Goal: Communication & Community: Answer question/provide support

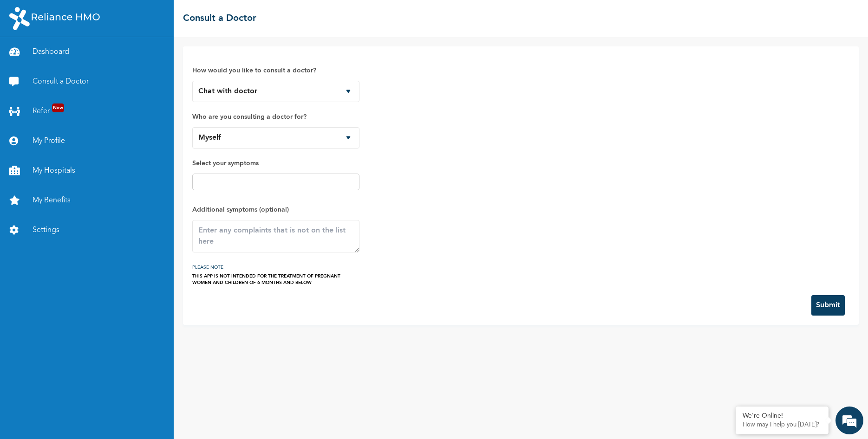
click at [382, 48] on div "How would you like to consult a doctor? Chat with doctor Phone Call Who are you…" at bounding box center [521, 185] width 676 height 279
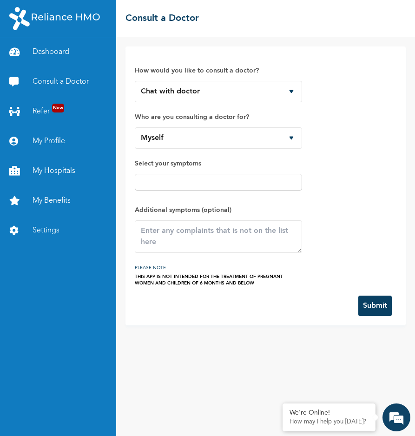
click at [197, 180] on input "text" at bounding box center [218, 181] width 162 height 11
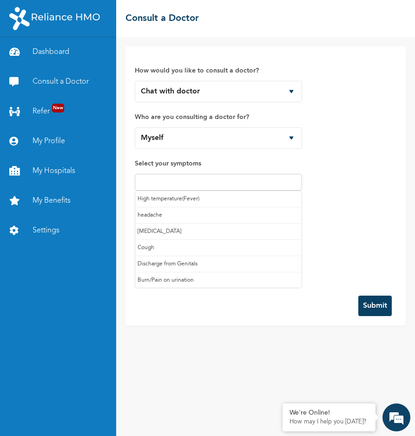
click at [221, 184] on input "text" at bounding box center [218, 181] width 162 height 11
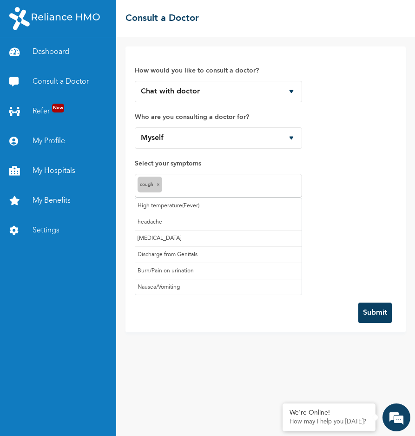
click at [185, 184] on input "text" at bounding box center [231, 185] width 135 height 11
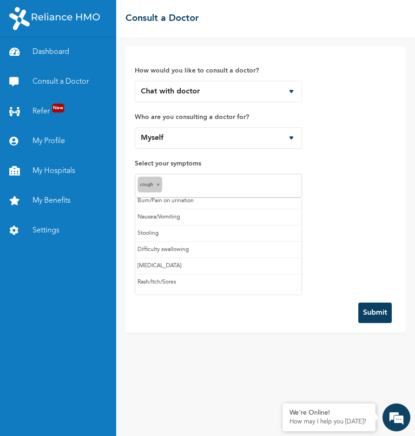
scroll to position [82, 0]
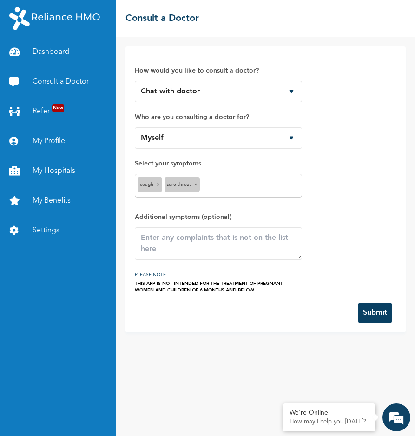
click at [226, 184] on input "text" at bounding box center [250, 185] width 97 height 11
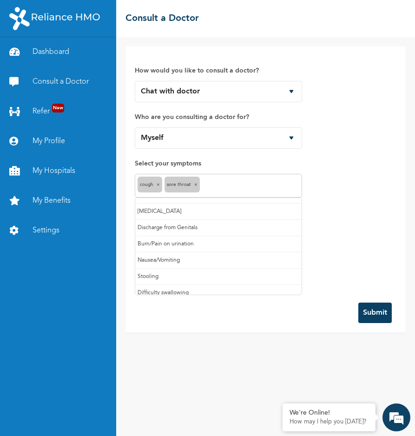
scroll to position [0, 0]
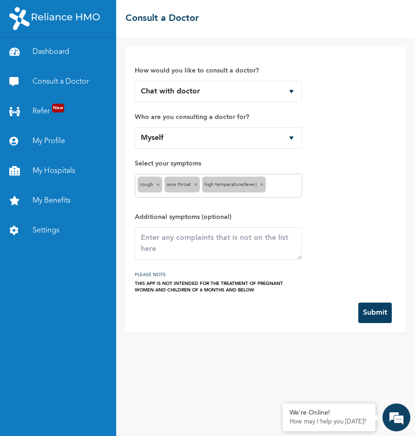
click at [278, 185] on input "text" at bounding box center [283, 185] width 31 height 11
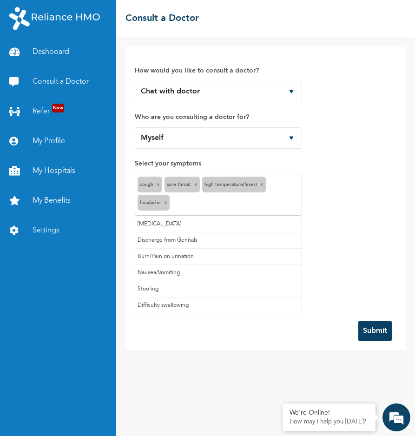
click at [211, 206] on input "text" at bounding box center [235, 203] width 127 height 11
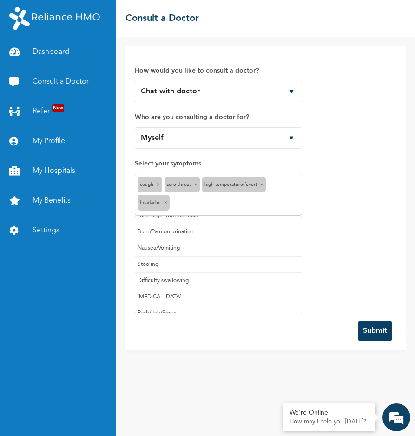
scroll to position [33, 0]
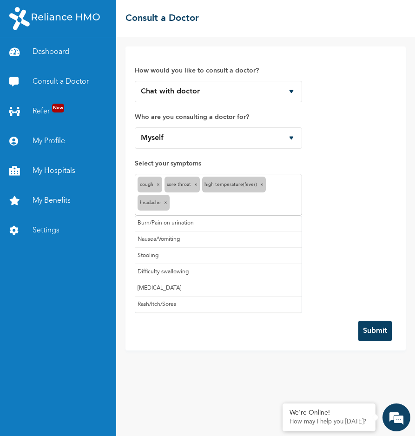
click at [319, 207] on div "How would you like to consult a doctor? Chat with doctor Phone Call Who are you…" at bounding box center [265, 183] width 261 height 255
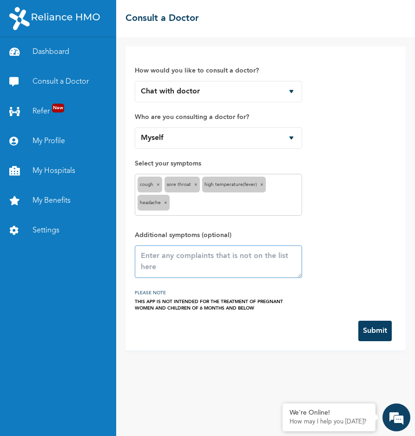
click at [202, 261] on textarea at bounding box center [218, 261] width 167 height 33
click at [335, 265] on div "How would you like to consult a doctor? Chat with doctor Phone Call Who are you…" at bounding box center [265, 183] width 261 height 255
click at [372, 331] on button "Submit" at bounding box center [374, 330] width 33 height 20
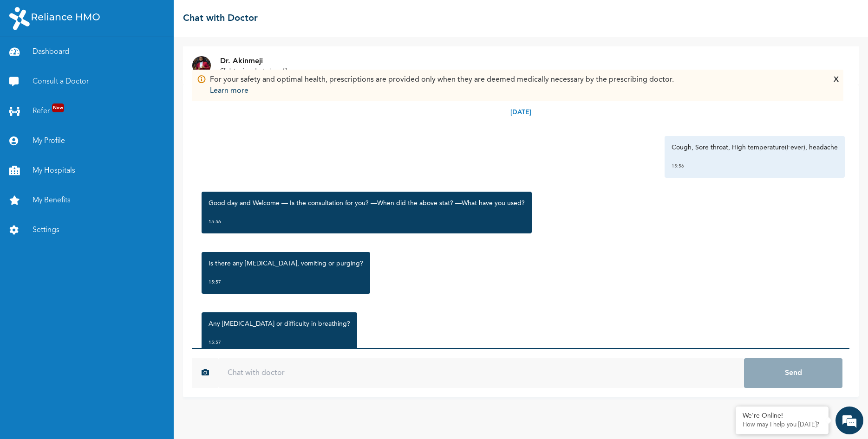
scroll to position [32, 0]
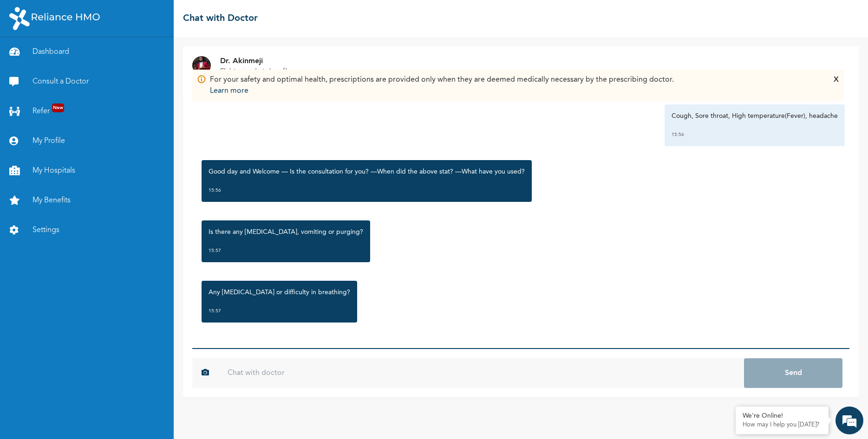
click at [304, 372] on input "text" at bounding box center [481, 373] width 526 height 30
paste input "feverish condition Cold Cough Cattarh Body pain"
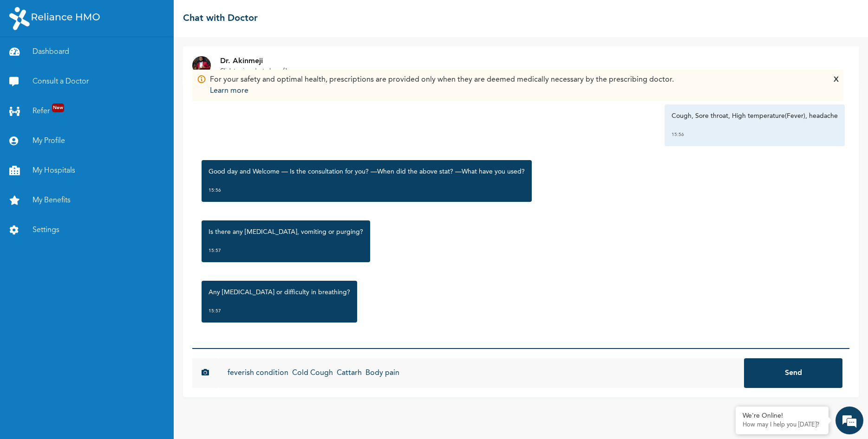
type input "feverish condition Cold Cough Cattarh Body pain"
click at [414, 375] on button "Send" at bounding box center [793, 373] width 98 height 30
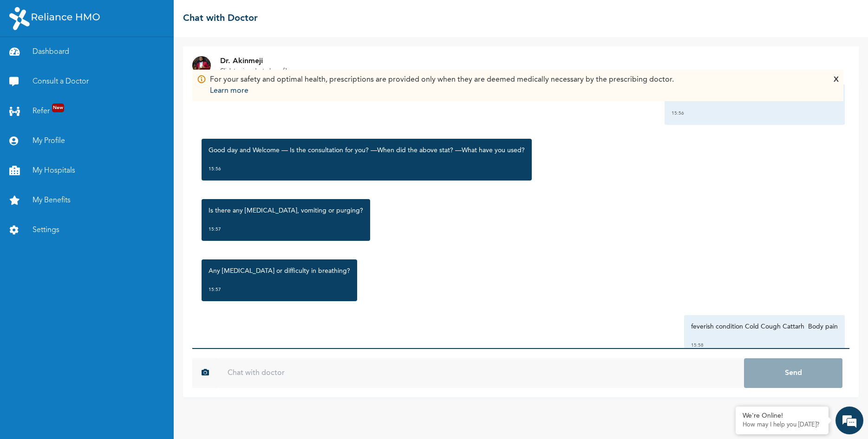
scroll to position [83, 0]
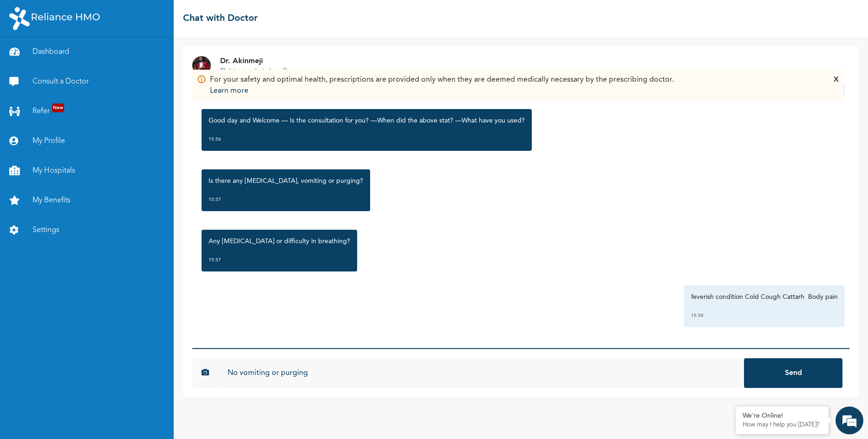
type input "No vomiting or purging"
click at [414, 358] on button "Send" at bounding box center [793, 373] width 98 height 30
type input "Started [DATE]"
click at [414, 358] on button "Send" at bounding box center [793, 373] width 98 height 30
type input "I use procold and I did not see any changes"
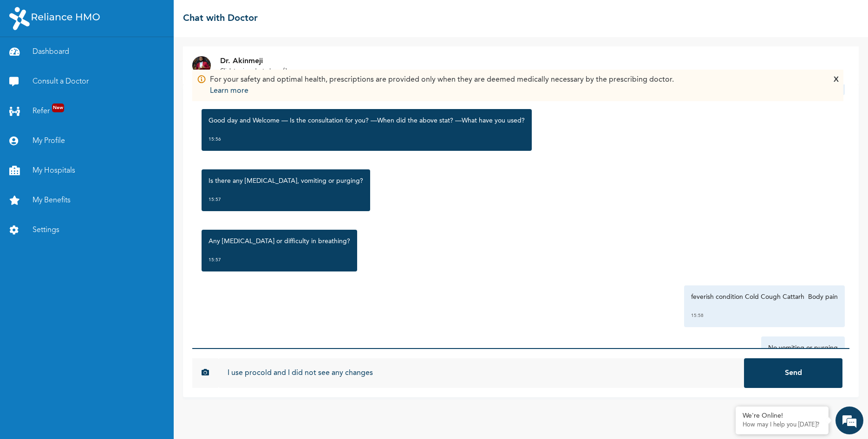
click at [414, 358] on button "Send" at bounding box center [793, 373] width 98 height 30
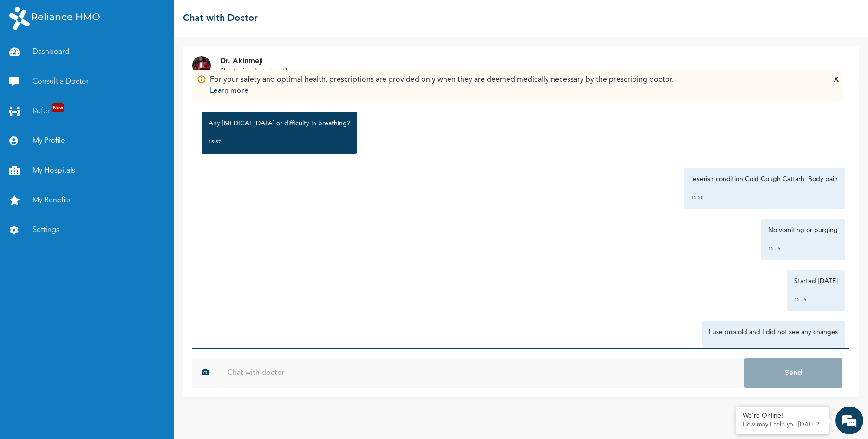
scroll to position [236, 0]
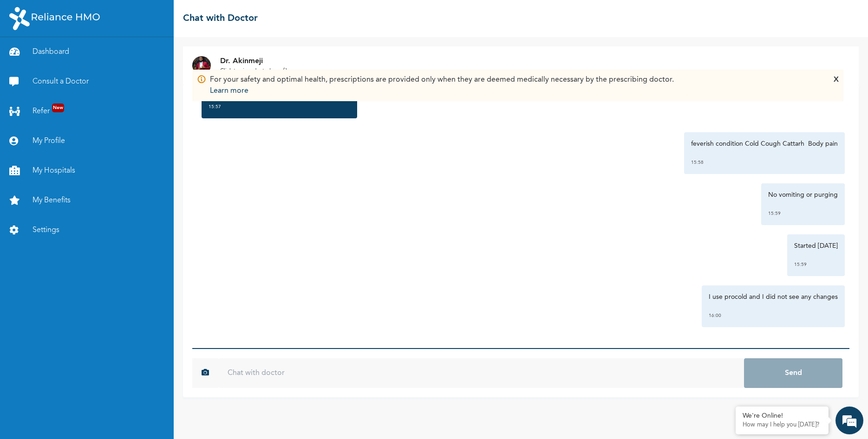
click at [414, 374] on input "text" at bounding box center [481, 373] width 526 height 30
type input "Are you there Doc"
click at [414, 358] on button "Send" at bounding box center [793, 373] width 98 height 30
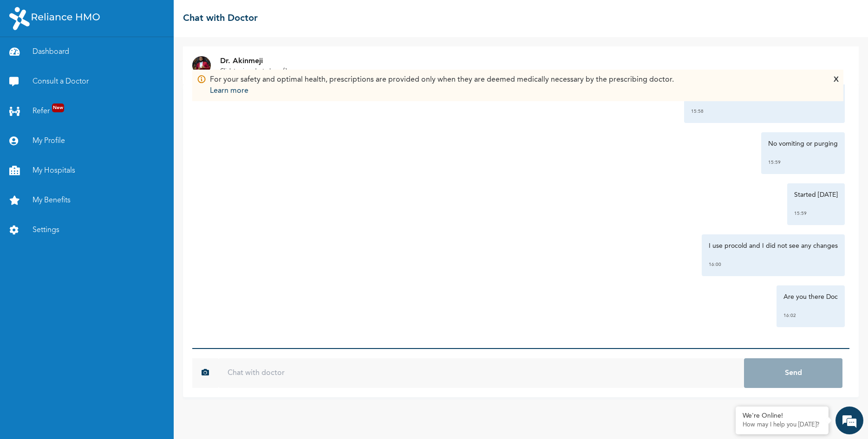
click at [345, 213] on div "Started on Sunday 15:59" at bounding box center [521, 204] width 648 height 42
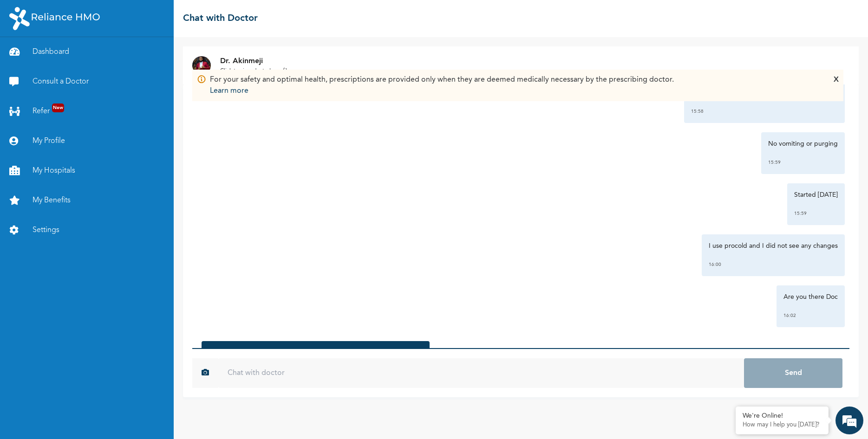
scroll to position [408, 0]
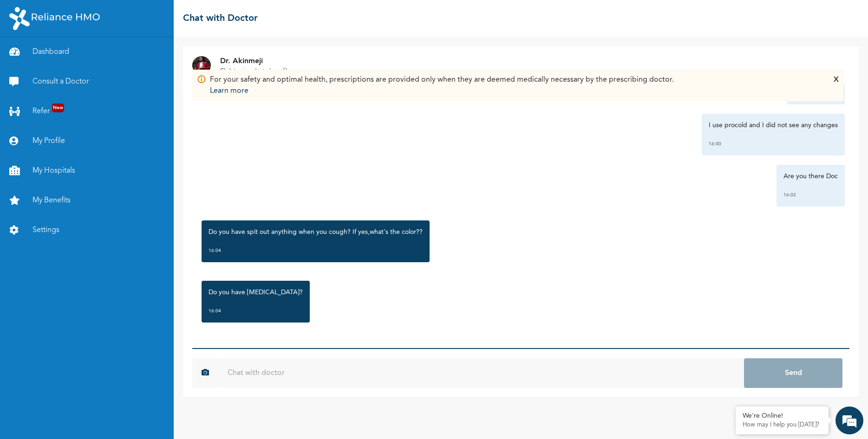
click at [341, 367] on input "text" at bounding box center [481, 373] width 526 height 30
type input "No [MEDICAL_DATA]"
click at [744, 358] on button "Send" at bounding box center [793, 373] width 98 height 30
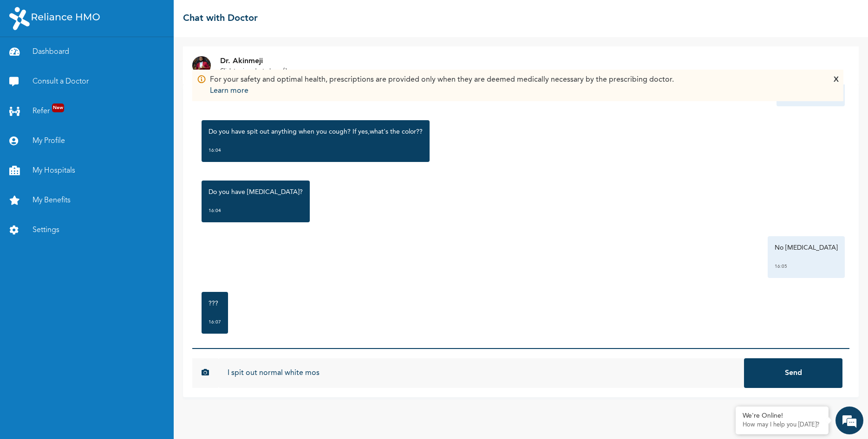
scroll to position [519, 0]
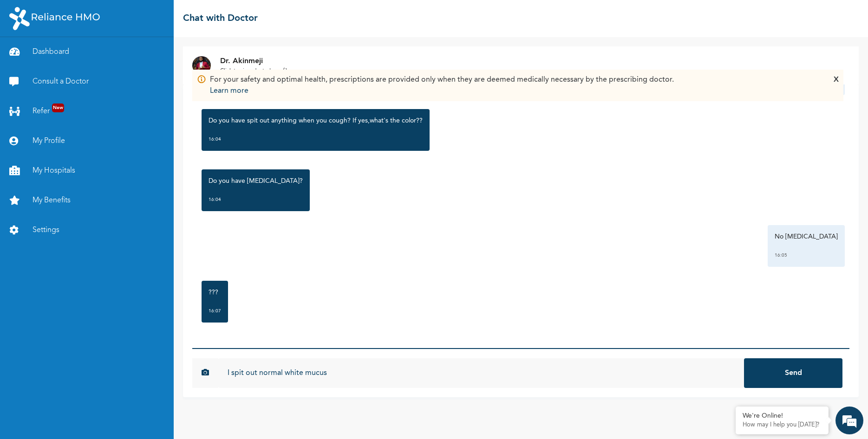
type input "I spit out normal white mucus"
click at [744, 358] on button "Send" at bounding box center [793, 373] width 98 height 30
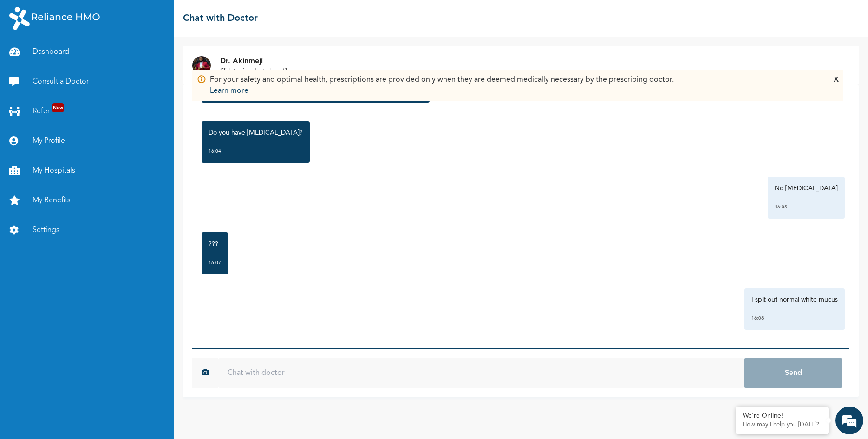
scroll to position [570, 0]
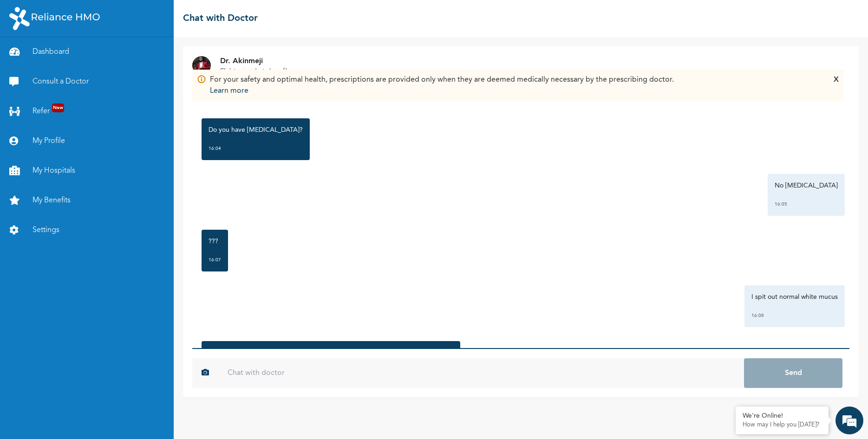
click at [293, 221] on div "Tuesday, October 14th 2025 Cough, Sore throat, High temperature(Fever), headach…" at bounding box center [520, 217] width 657 height 264
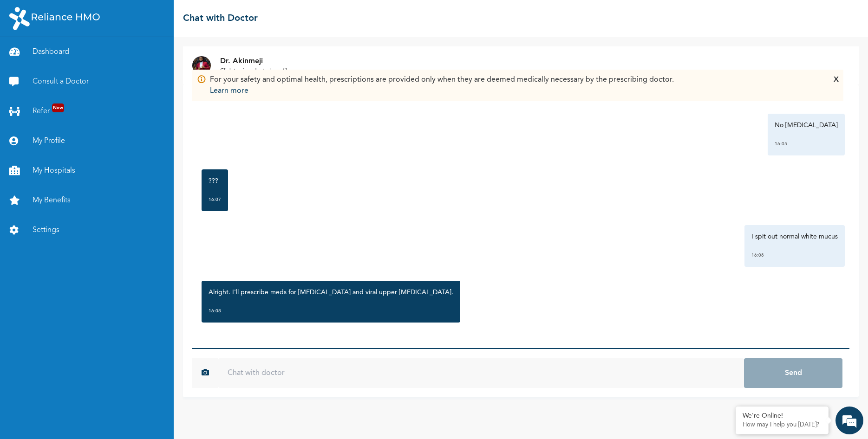
click at [421, 379] on input "text" at bounding box center [481, 373] width 526 height 30
type input "Ok"
click at [744, 358] on button "Send" at bounding box center [793, 373] width 98 height 30
type input "Thank you"
click at [744, 358] on button "Send" at bounding box center [793, 373] width 98 height 30
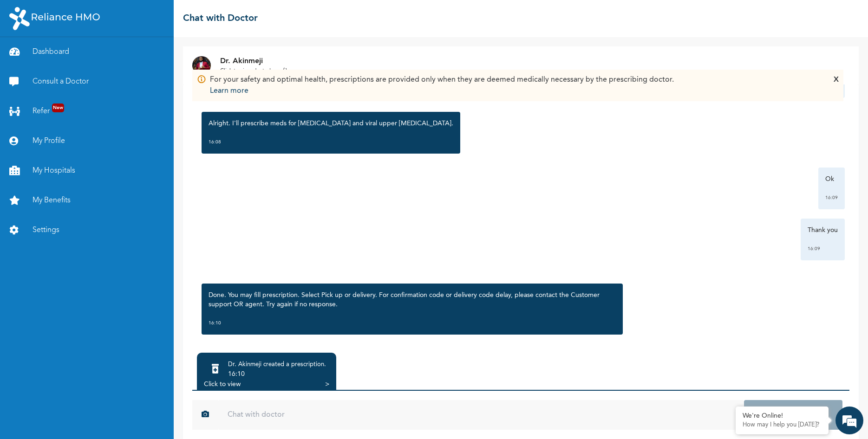
scroll to position [812, 0]
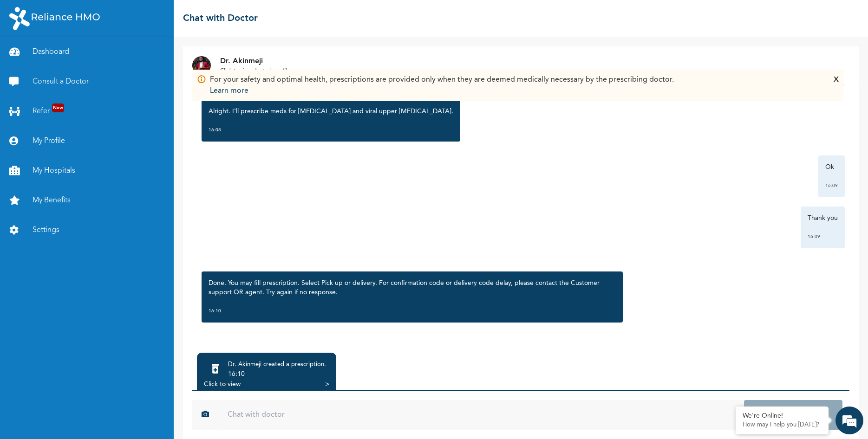
click at [292, 382] on div "Click to view >" at bounding box center [266, 384] width 125 height 9
click at [221, 385] on div "Click to view" at bounding box center [222, 384] width 37 height 9
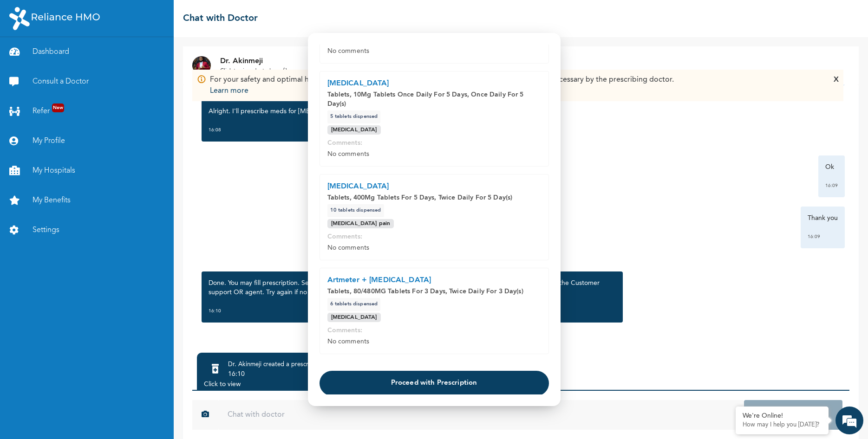
scroll to position [230, 0]
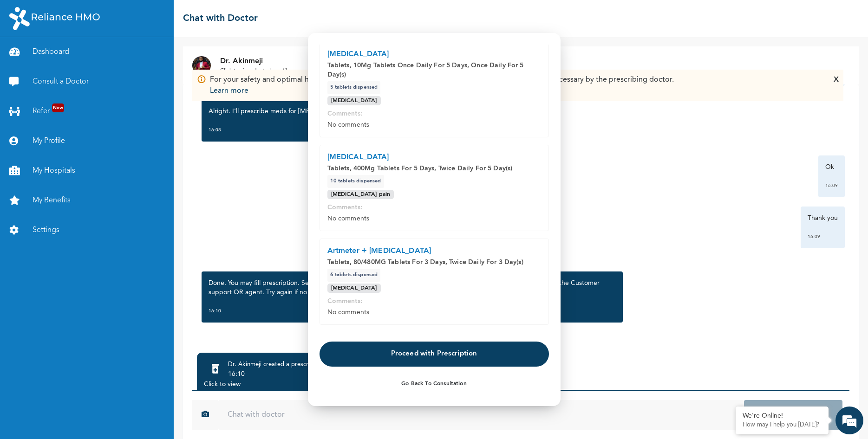
click at [412, 351] on button "Proceed with Prescription" at bounding box center [433, 353] width 229 height 25
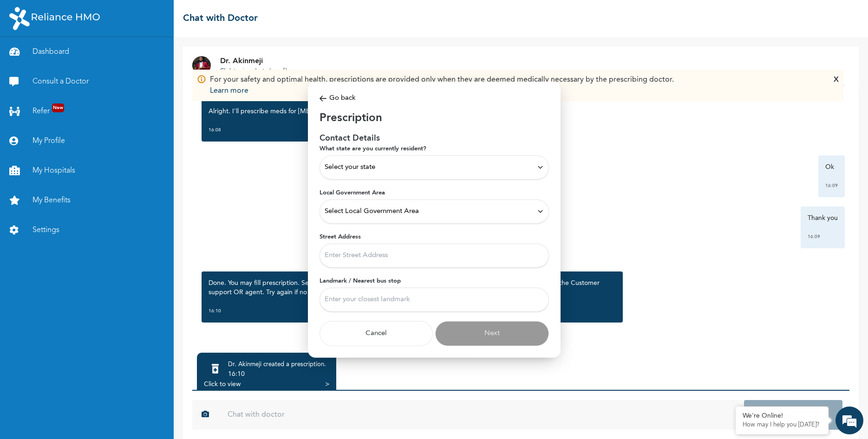
scroll to position [0, 0]
click at [491, 175] on div "Select your state" at bounding box center [433, 167] width 229 height 24
click at [343, 206] on p "Lagos" at bounding box center [434, 205] width 219 height 11
click at [421, 213] on div "Select Local Government Area" at bounding box center [434, 211] width 219 height 10
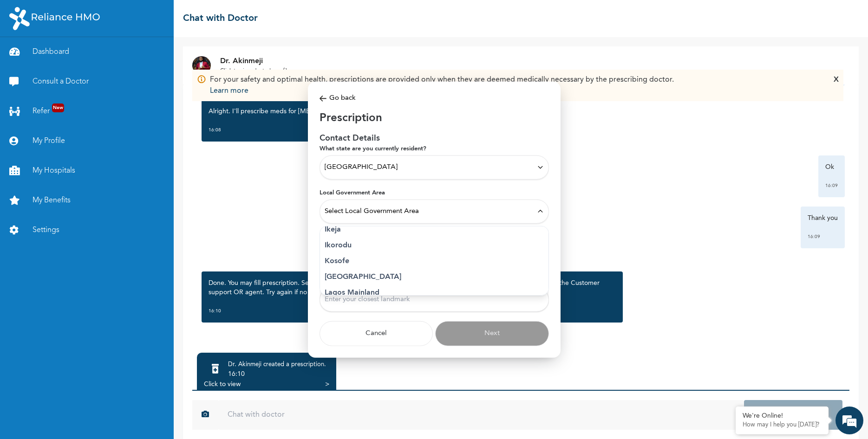
scroll to position [134, 0]
click at [334, 261] on p "Ikeja" at bounding box center [434, 262] width 219 height 11
click at [374, 253] on input "Street Address" at bounding box center [433, 255] width 229 height 24
click at [384, 295] on input "Landmark / Nearest bus stop" at bounding box center [433, 299] width 229 height 24
click at [387, 256] on input "Street Address" at bounding box center [433, 255] width 229 height 24
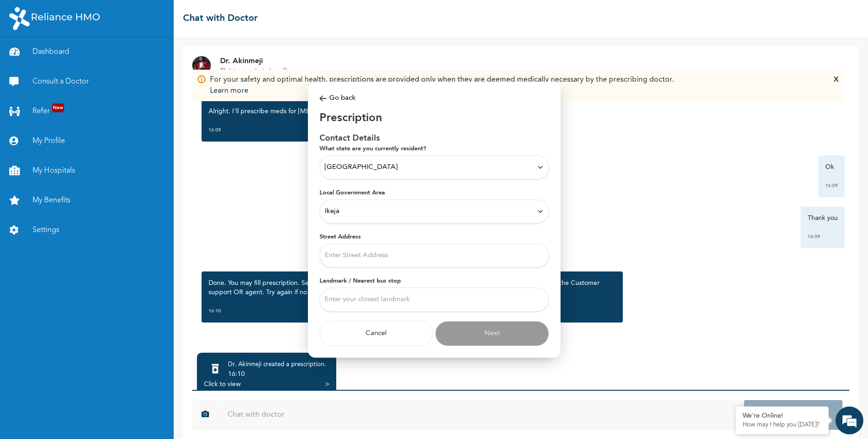
click at [370, 298] on input "Landmark / Nearest bus stop" at bounding box center [433, 299] width 229 height 24
click at [321, 99] on img at bounding box center [322, 98] width 7 height 11
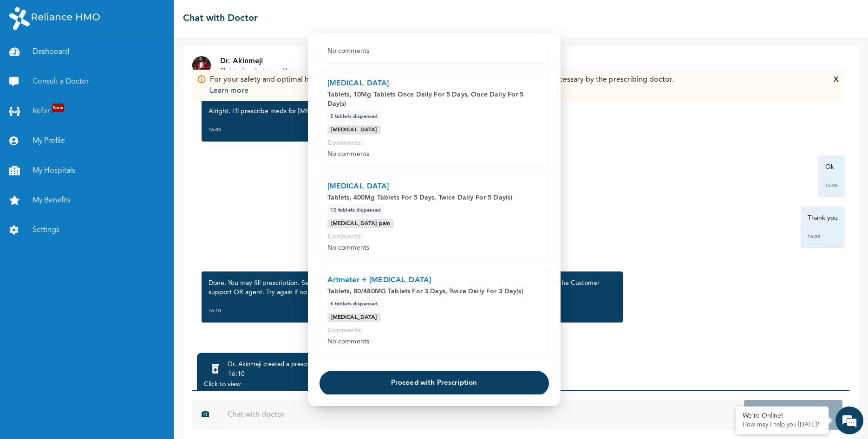
scroll to position [230, 0]
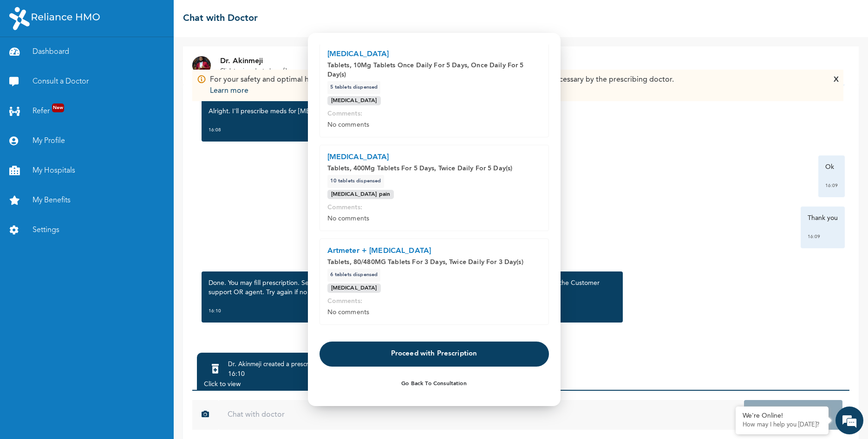
click at [459, 359] on button "Proceed with Prescription" at bounding box center [433, 353] width 229 height 25
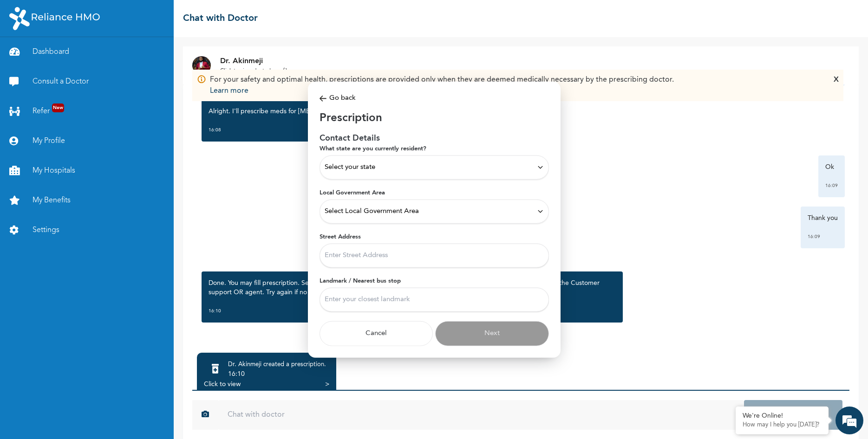
click at [400, 165] on div "Select your state" at bounding box center [434, 167] width 219 height 10
click at [329, 206] on p "Lagos" at bounding box center [434, 205] width 219 height 11
click at [346, 213] on span "Select Local Government Area" at bounding box center [372, 211] width 94 height 10
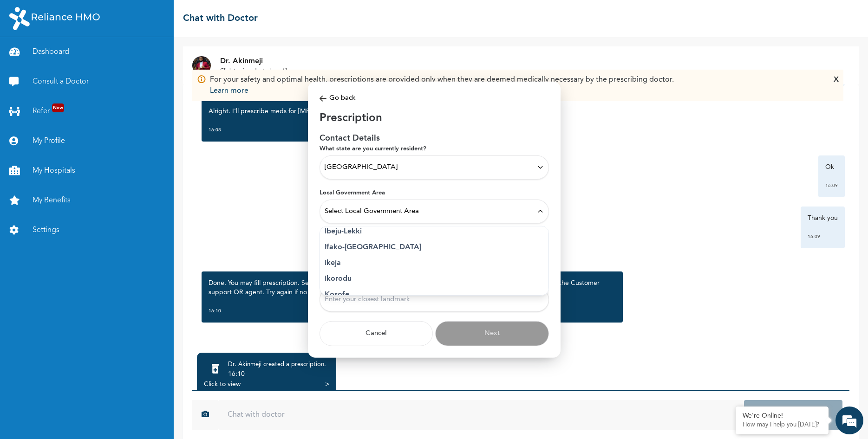
click at [333, 266] on p "Ikeja" at bounding box center [434, 262] width 219 height 11
click at [345, 254] on input "Street Address" at bounding box center [433, 255] width 229 height 24
type input "1, Assbifi Road, CBD, Alausa, Ikeja, Lagos"
click at [365, 305] on input "Landmark / Nearest bus stop" at bounding box center [433, 299] width 229 height 24
type input "S"
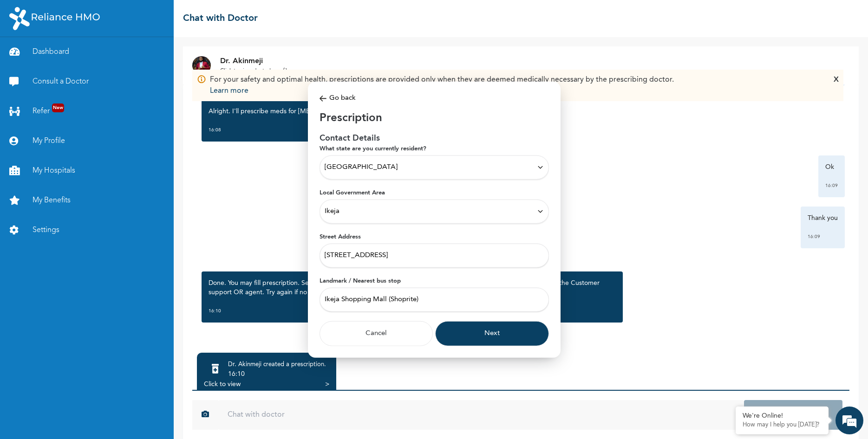
type input "Ikeja Shopping Mall (Shoprite)"
click at [480, 336] on button "Next" at bounding box center [492, 333] width 114 height 25
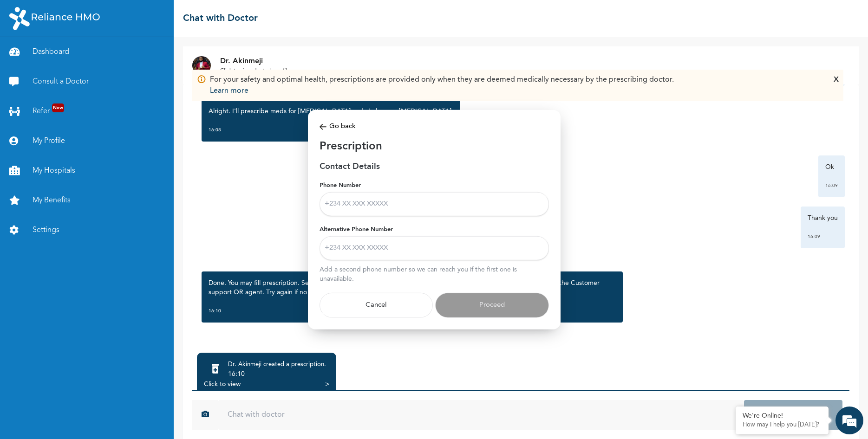
click at [391, 203] on input "Phone Number" at bounding box center [433, 204] width 229 height 24
type input "08023598448"
click at [385, 251] on input "Alternative Phone Number" at bounding box center [433, 248] width 229 height 24
type input "07059303124"
click at [502, 305] on button "Proceed" at bounding box center [492, 305] width 114 height 25
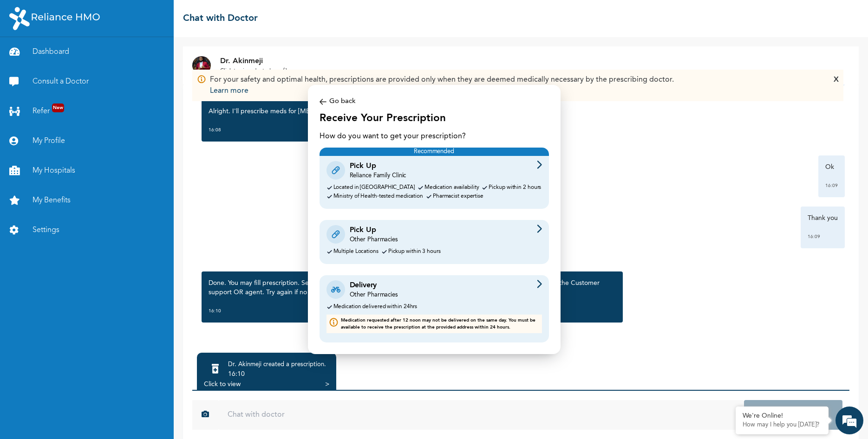
click at [460, 183] on div "Pick Up Reliance Family Clinic Located in Gbagada Medication availability Picku…" at bounding box center [433, 182] width 229 height 53
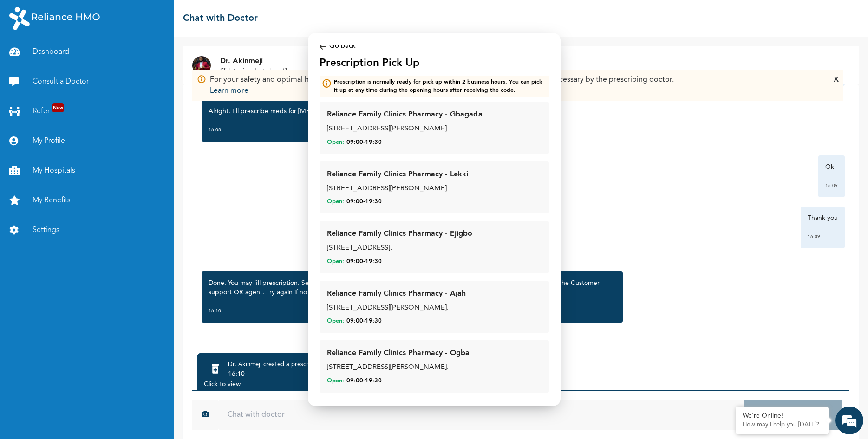
scroll to position [0, 0]
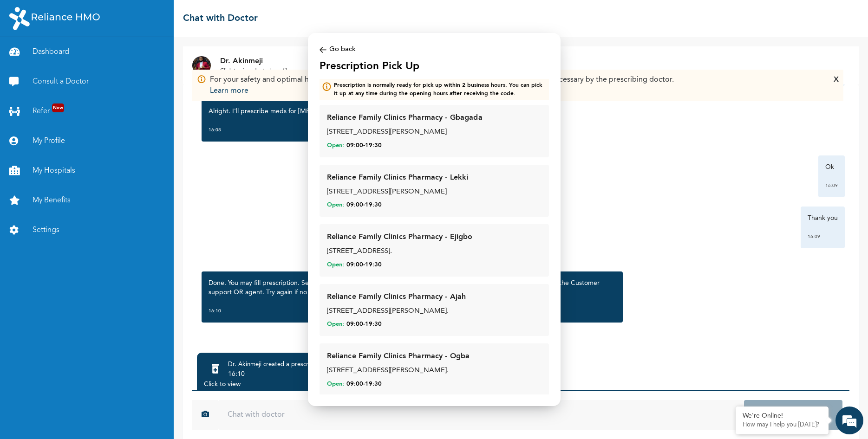
click at [330, 49] on div "Go back" at bounding box center [433, 50] width 229 height 11
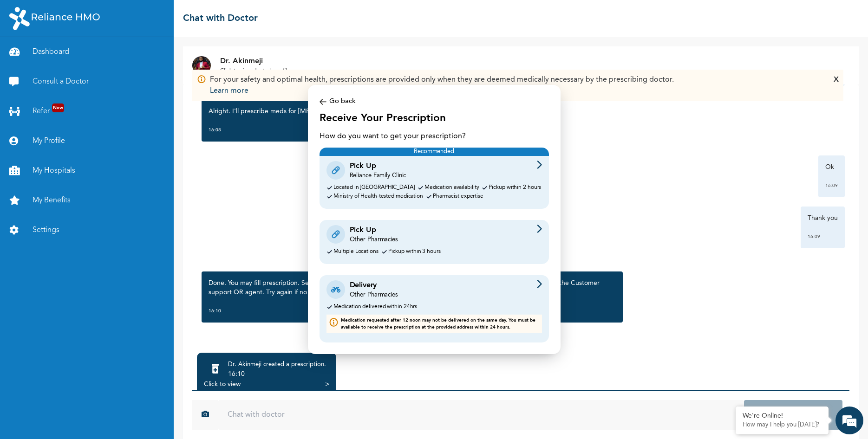
click at [386, 239] on div "Other Pharmacies" at bounding box center [374, 240] width 48 height 8
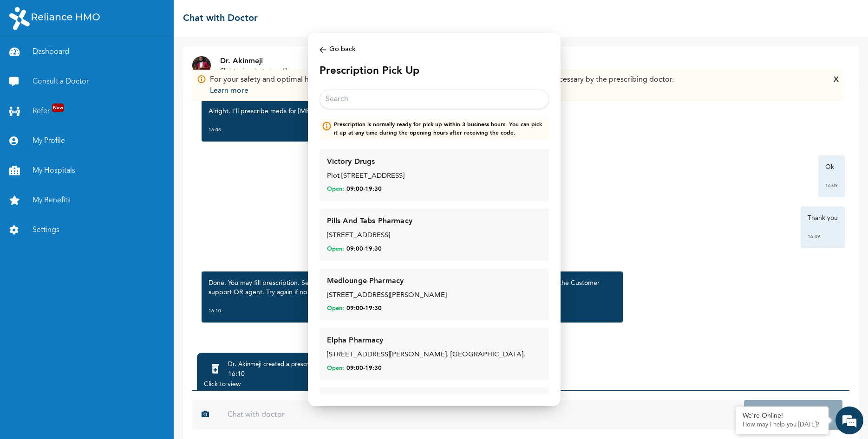
click at [384, 98] on input "text" at bounding box center [433, 100] width 229 height 20
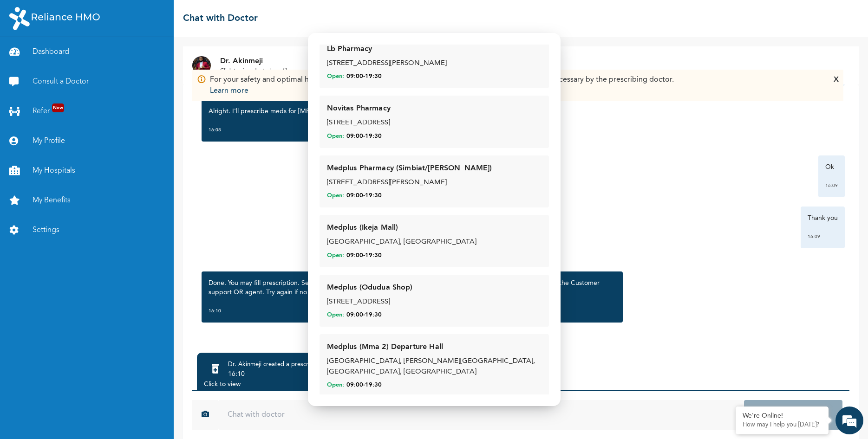
scroll to position [602, 0]
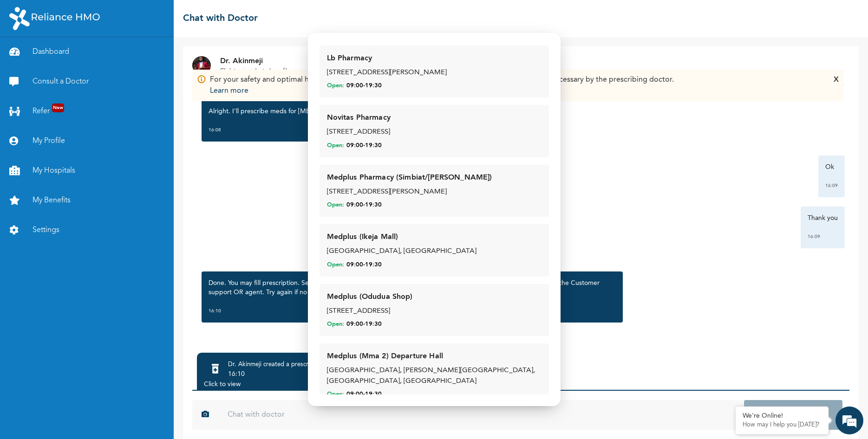
type input "ikeja"
click at [352, 232] on div "Medplus (Ikeja Mall)" at bounding box center [363, 237] width 72 height 11
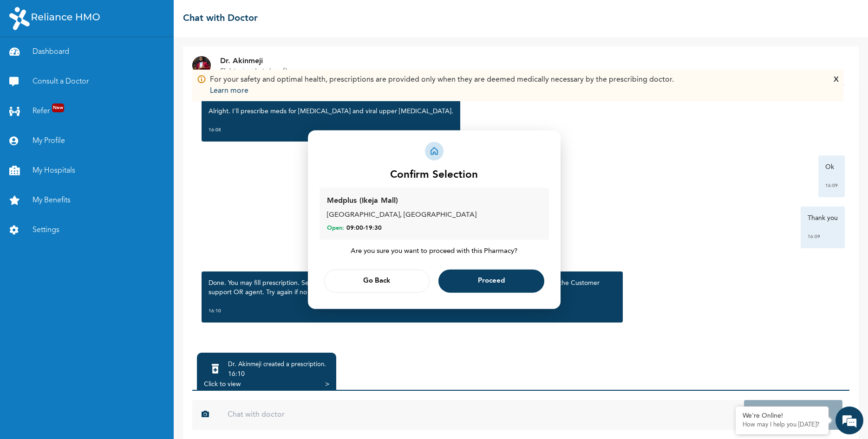
scroll to position [0, 0]
click at [496, 273] on button "Proceed" at bounding box center [491, 280] width 106 height 23
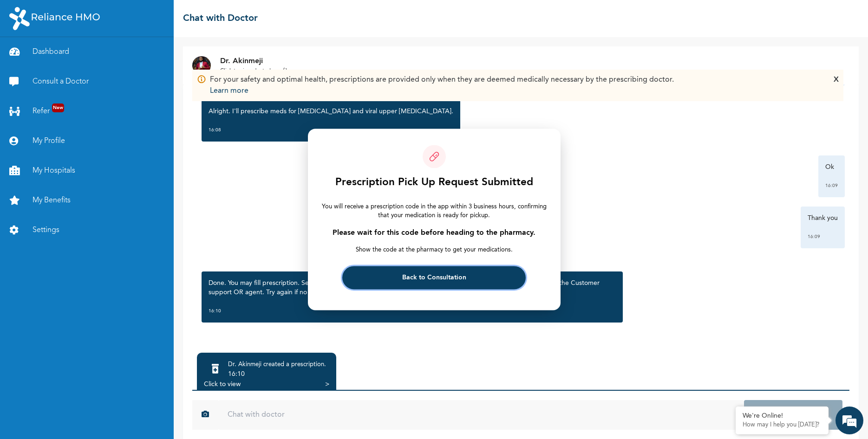
click at [496, 267] on button "Back to Consultation" at bounding box center [433, 278] width 183 height 23
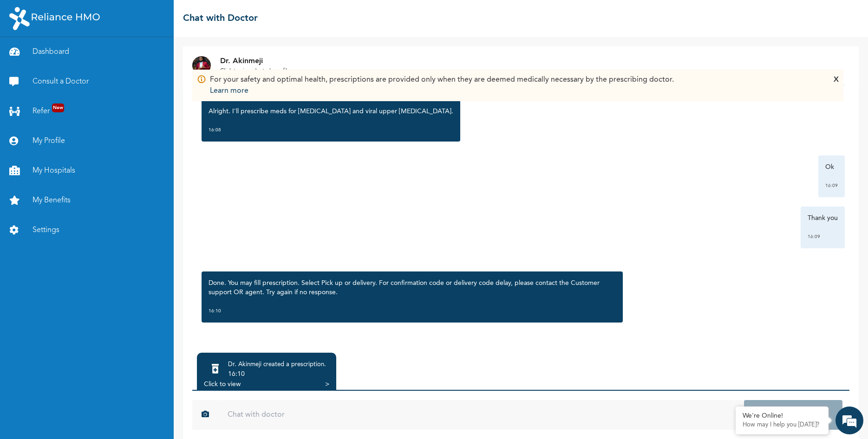
scroll to position [28, 0]
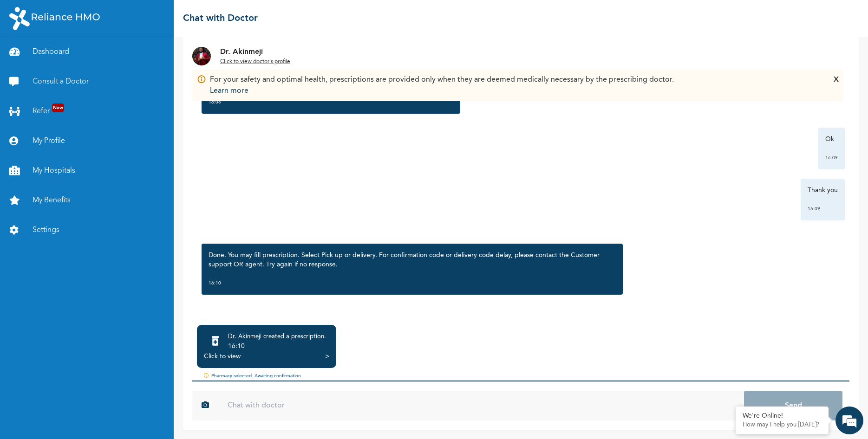
click at [325, 354] on div "Click to view >" at bounding box center [266, 356] width 125 height 9
click at [326, 353] on div ">" at bounding box center [327, 356] width 4 height 9
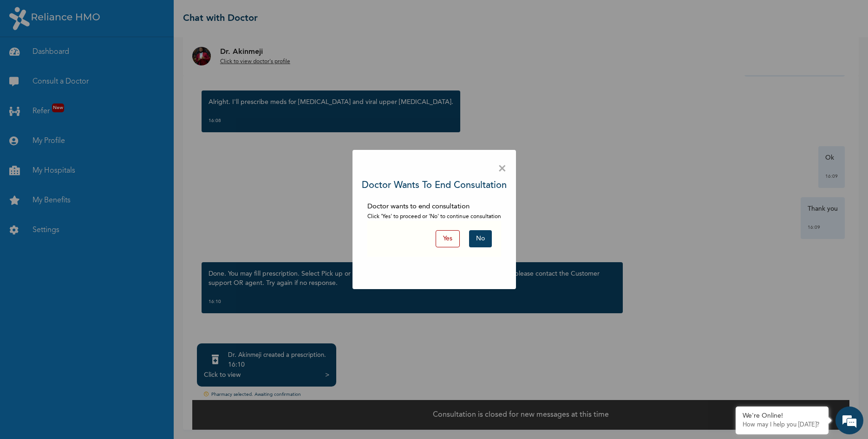
scroll to position [9, 0]
click at [457, 232] on button "Yes" at bounding box center [448, 238] width 24 height 17
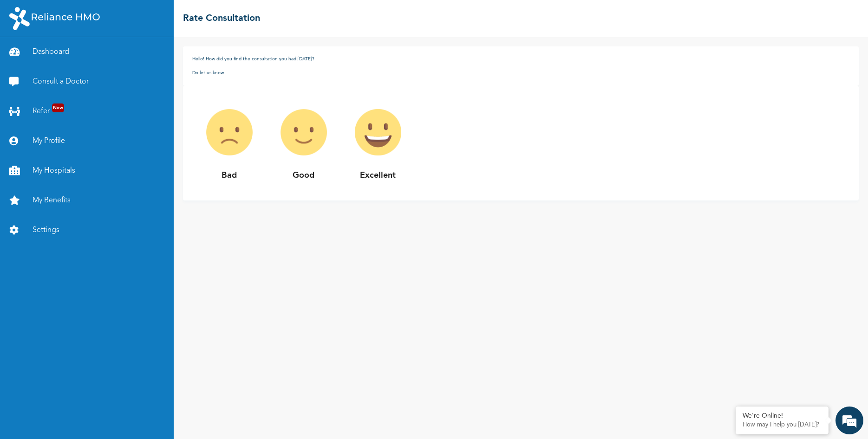
click at [297, 145] on img at bounding box center [304, 132] width 74 height 74
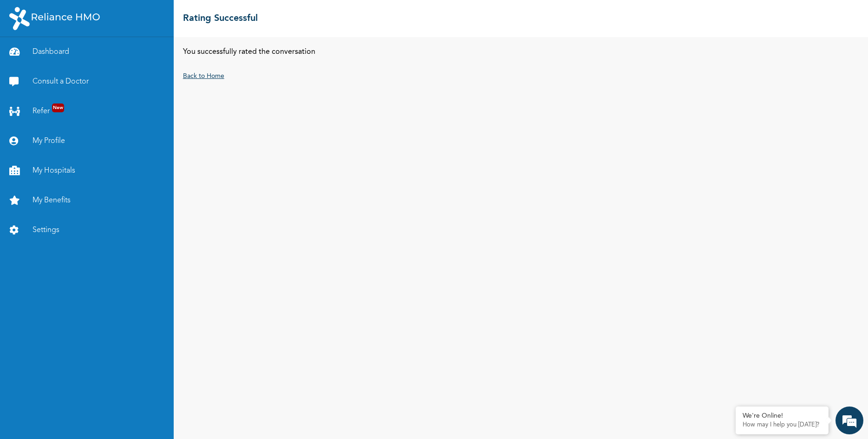
click at [206, 77] on link "Back to Home" at bounding box center [203, 76] width 41 height 7
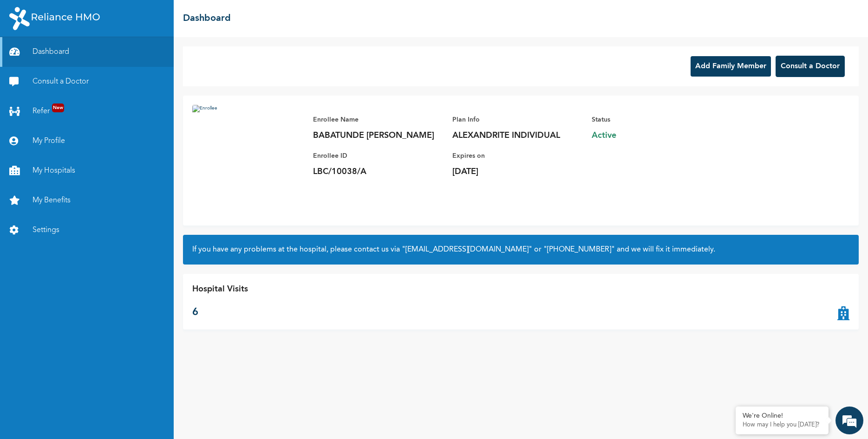
click at [797, 70] on button "Consult a Doctor" at bounding box center [809, 66] width 69 height 21
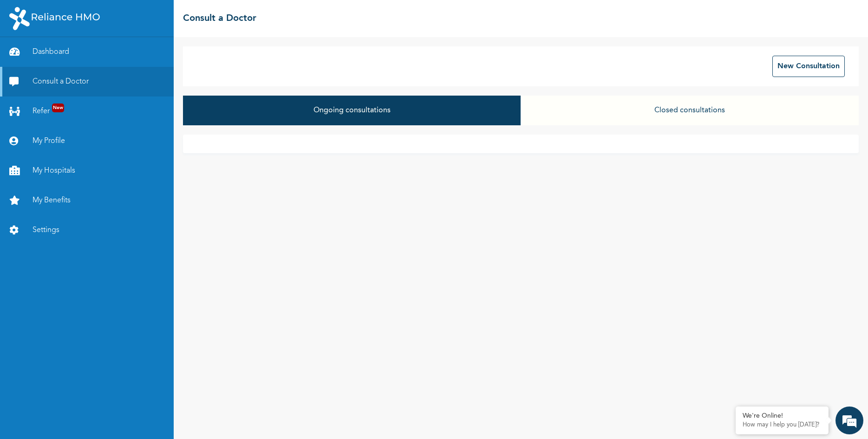
click at [710, 109] on button "Closed consultations" at bounding box center [690, 111] width 338 height 30
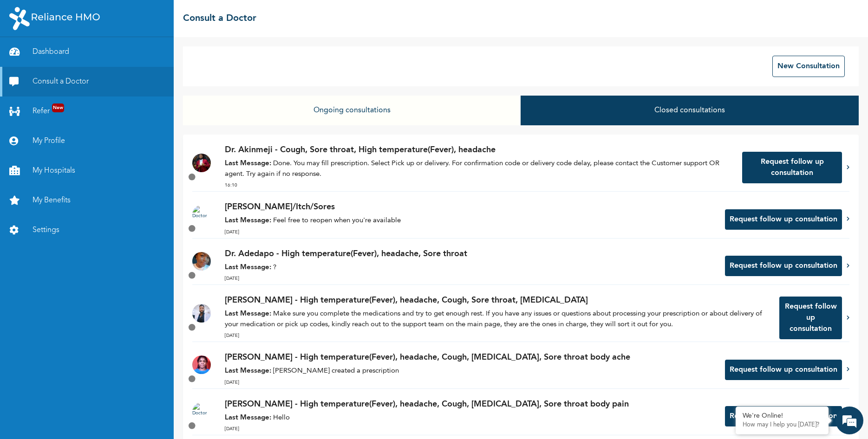
click at [770, 163] on button "Request follow up consultation" at bounding box center [792, 168] width 100 height 32
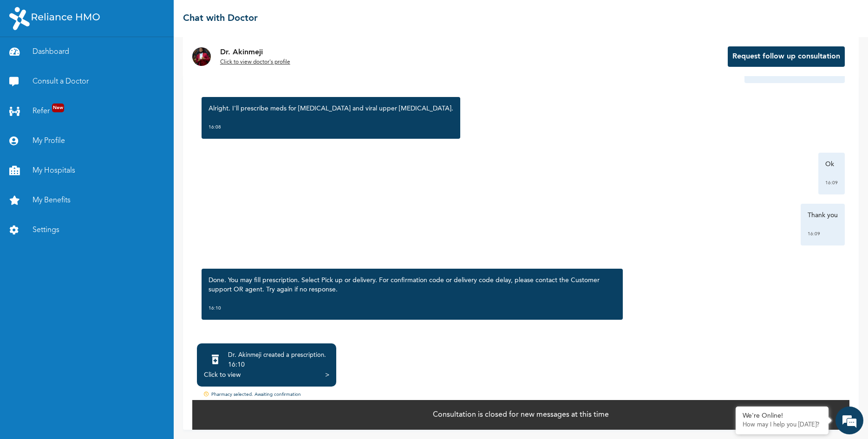
scroll to position [812, 0]
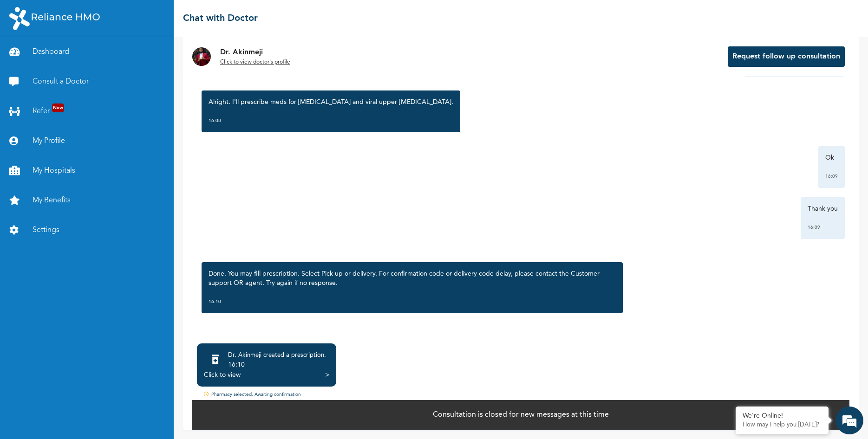
click at [325, 372] on div ">" at bounding box center [327, 375] width 4 height 9
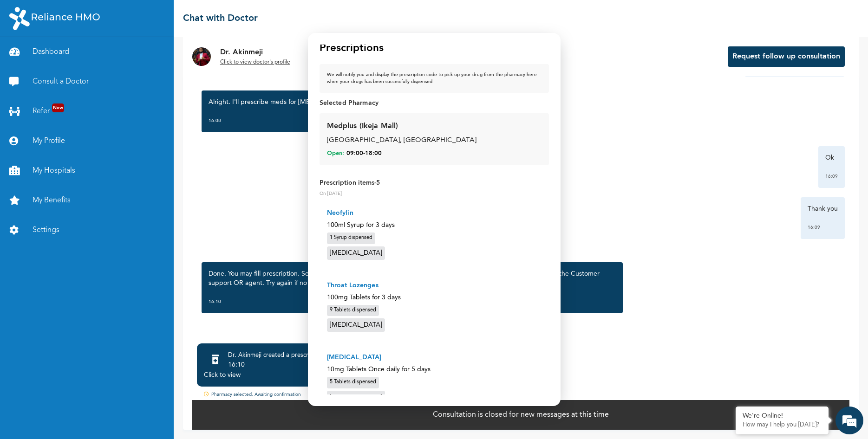
scroll to position [0, 0]
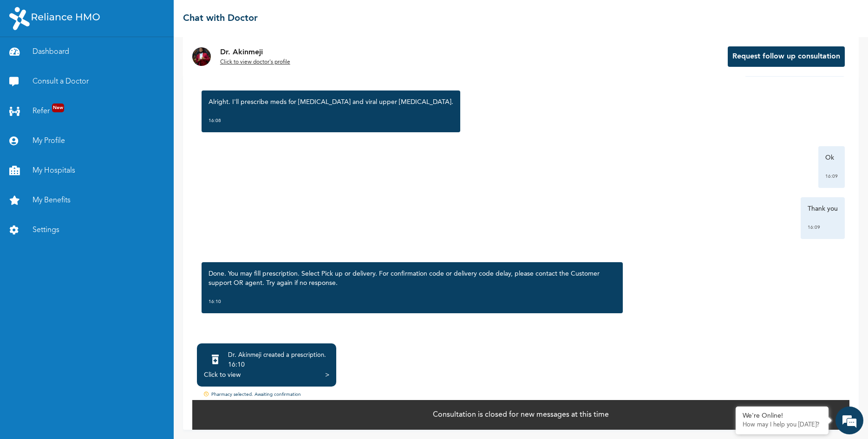
click at [599, 185] on body "Dashboard Consult a Doctor Refer New My Profile My Hospitals My Benefits Settin…" at bounding box center [434, 219] width 868 height 439
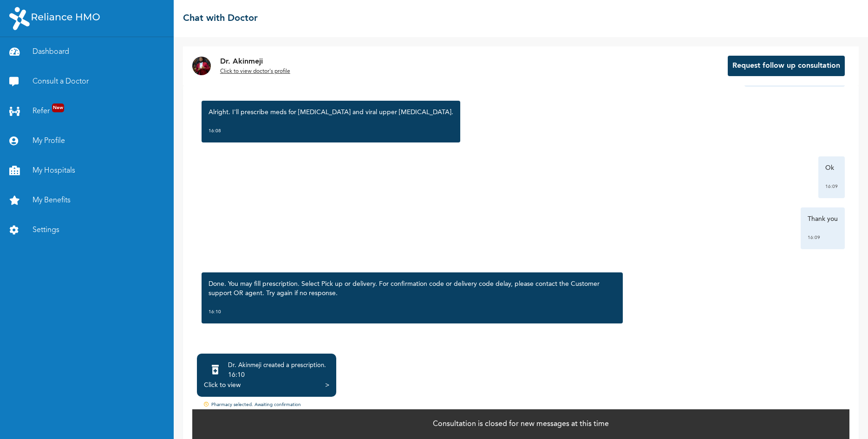
scroll to position [10, 0]
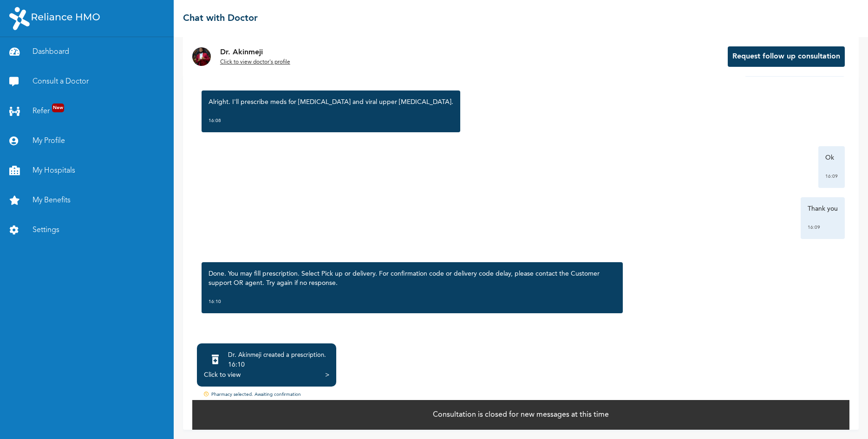
click at [326, 373] on div ">" at bounding box center [327, 375] width 4 height 9
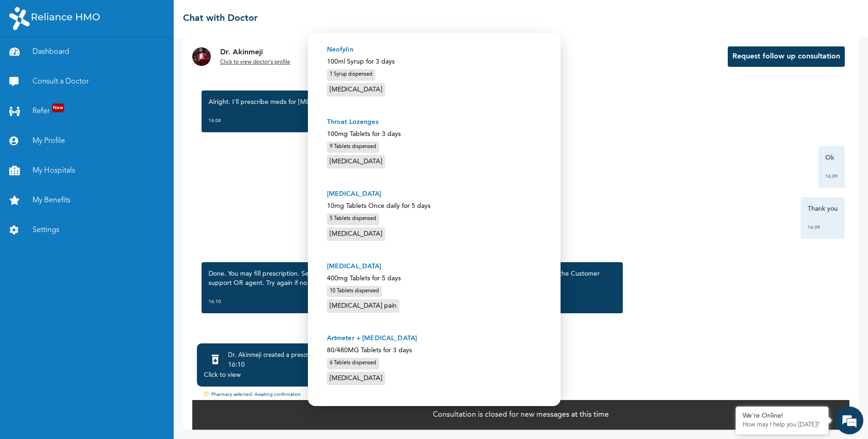
scroll to position [184, 0]
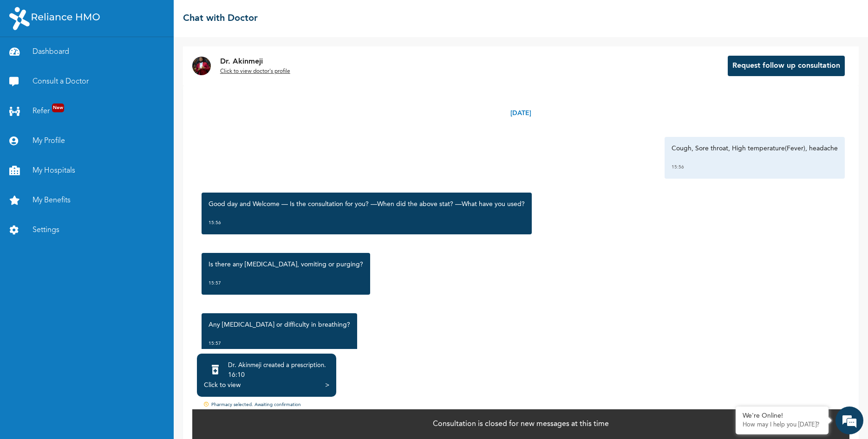
click at [328, 385] on div ">" at bounding box center [327, 385] width 4 height 9
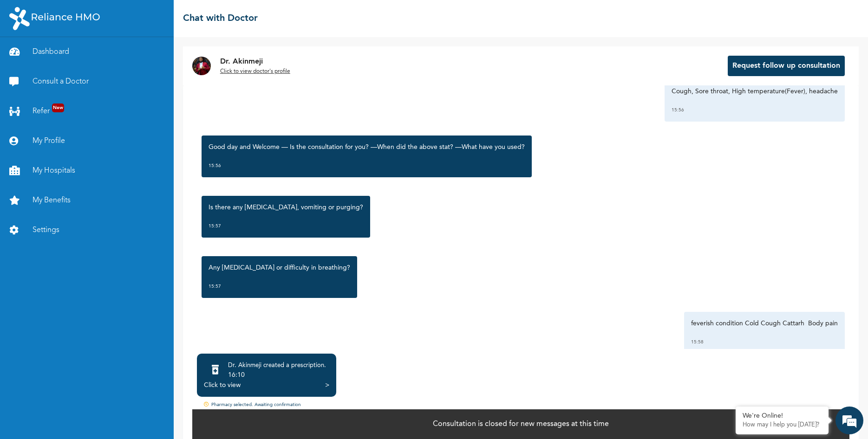
scroll to position [100, 0]
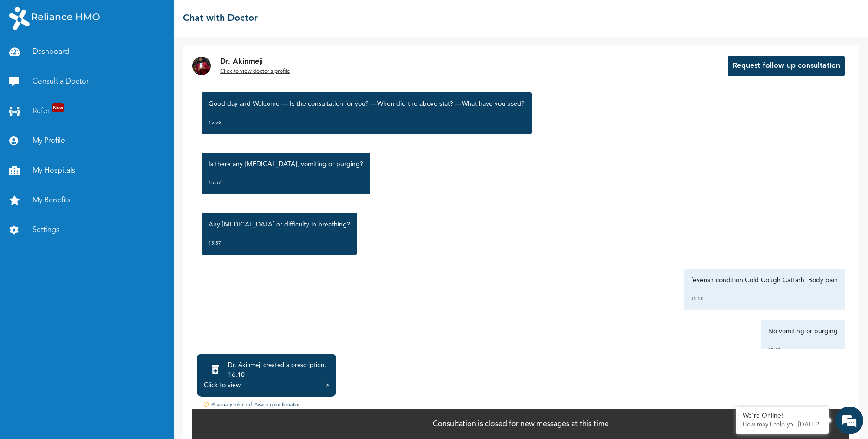
click at [326, 382] on div ">" at bounding box center [327, 385] width 4 height 9
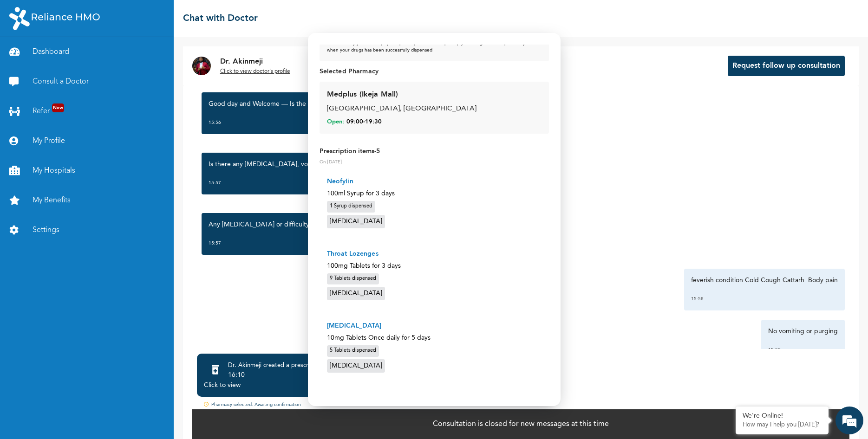
scroll to position [0, 0]
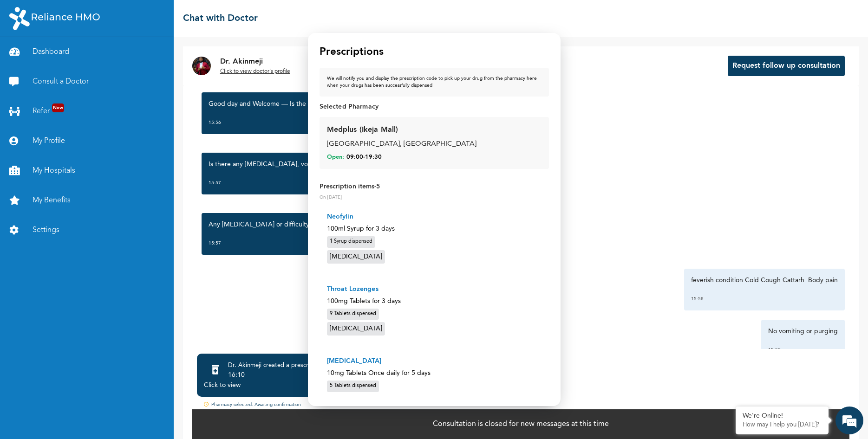
click at [615, 127] on body "Dashboard Consult a Doctor Refer New My Profile My Hospitals My Benefits Settin…" at bounding box center [434, 219] width 868 height 439
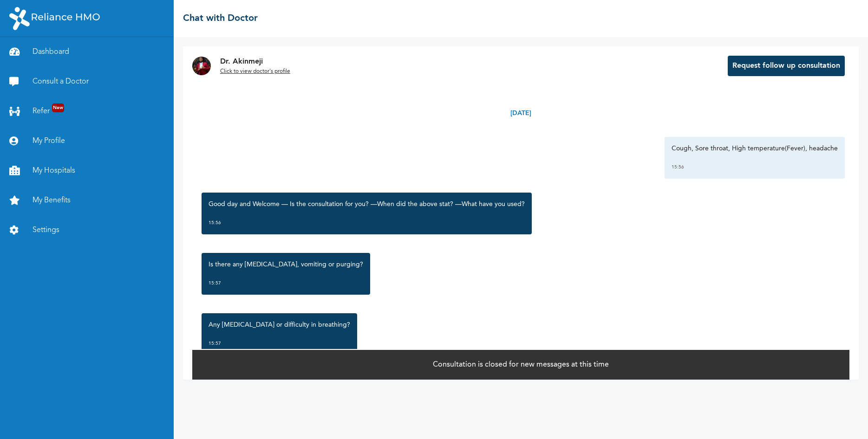
scroll to position [100, 0]
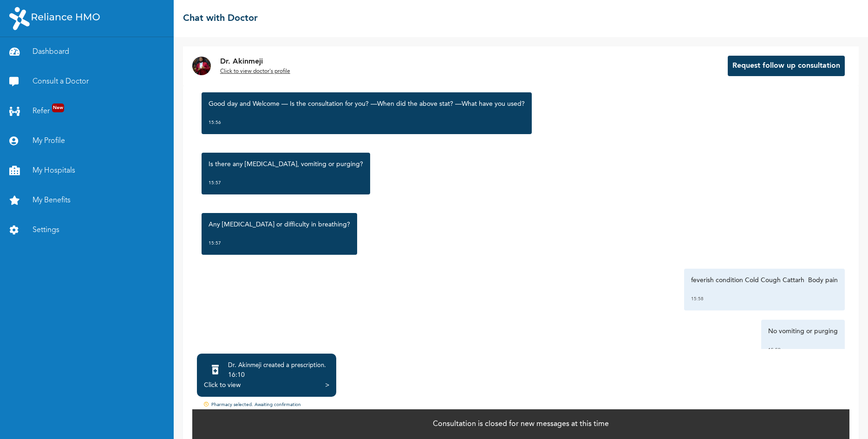
click at [329, 384] on div ">" at bounding box center [327, 385] width 4 height 9
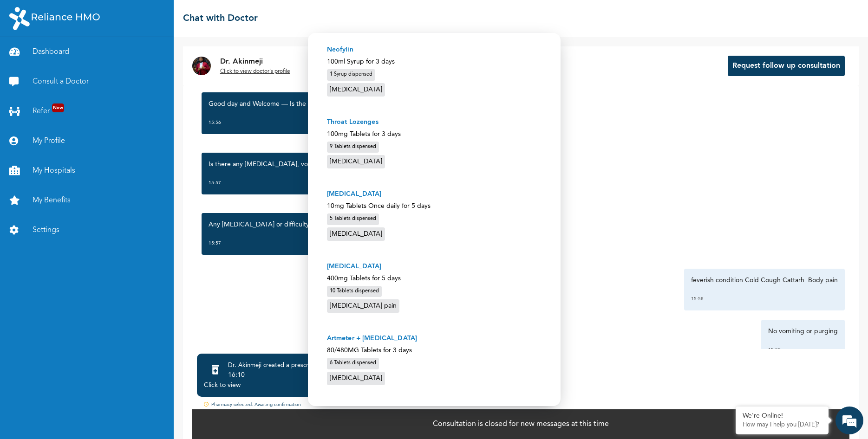
scroll to position [0, 0]
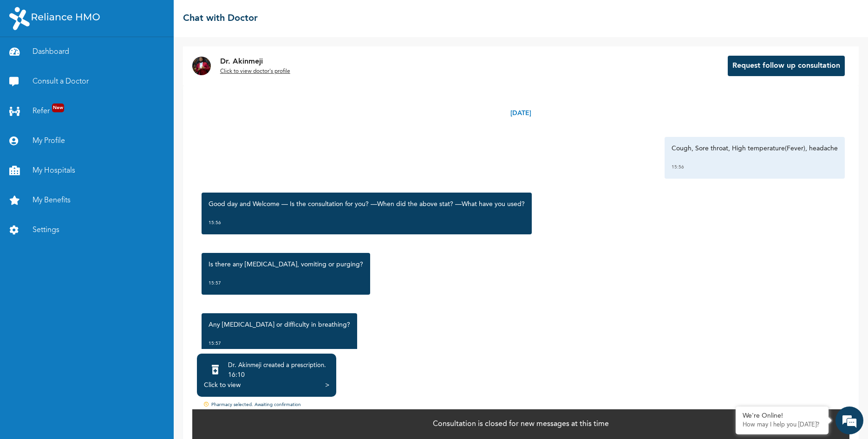
click at [328, 384] on div ">" at bounding box center [327, 385] width 4 height 9
click at [327, 385] on div ">" at bounding box center [327, 385] width 4 height 9
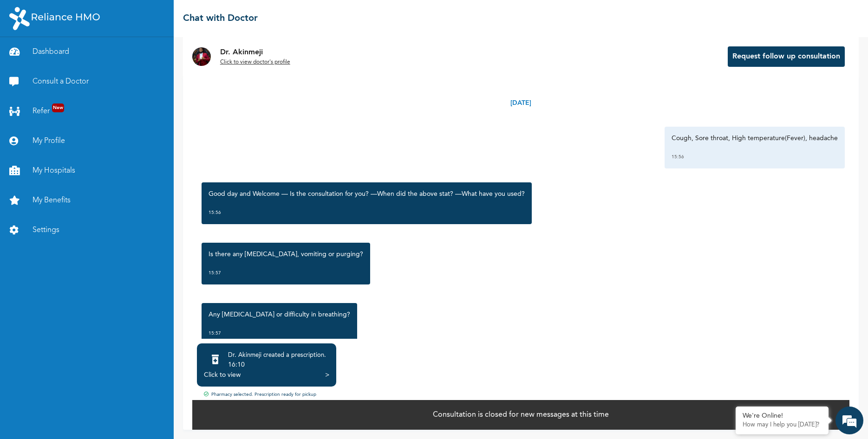
click at [328, 372] on div ">" at bounding box center [327, 375] width 4 height 9
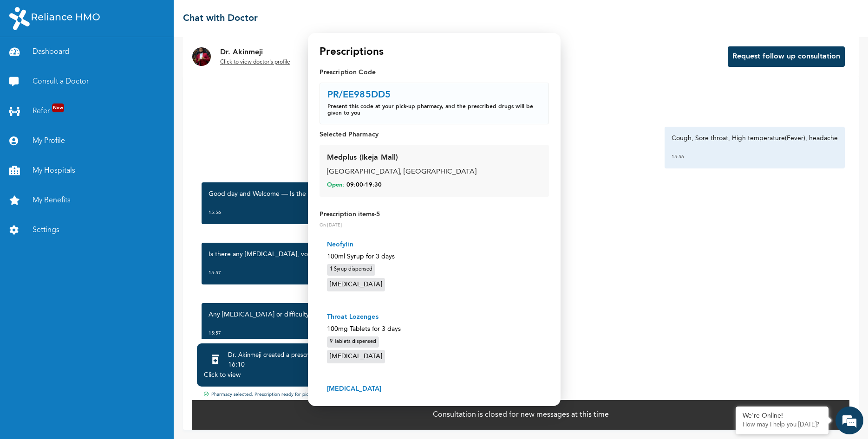
scroll to position [0, 0]
click at [621, 114] on body "Dashboard Consult a Doctor Refer New My Profile My Hospitals My Benefits Settin…" at bounding box center [434, 219] width 868 height 439
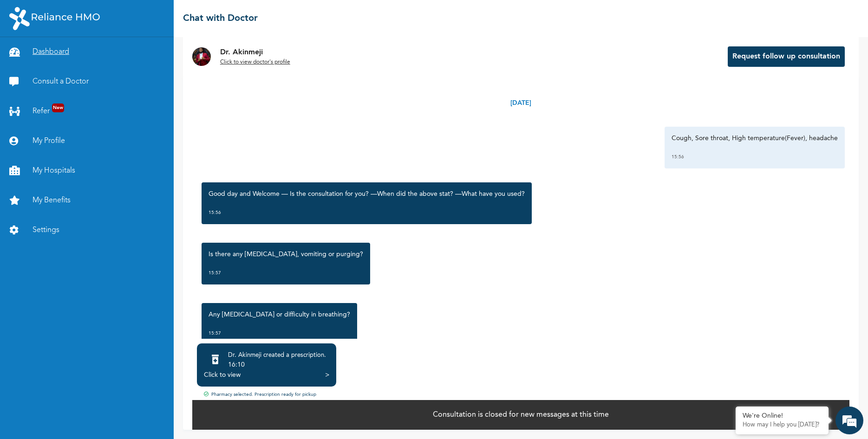
click at [63, 57] on link "Dashboard" at bounding box center [87, 52] width 174 height 30
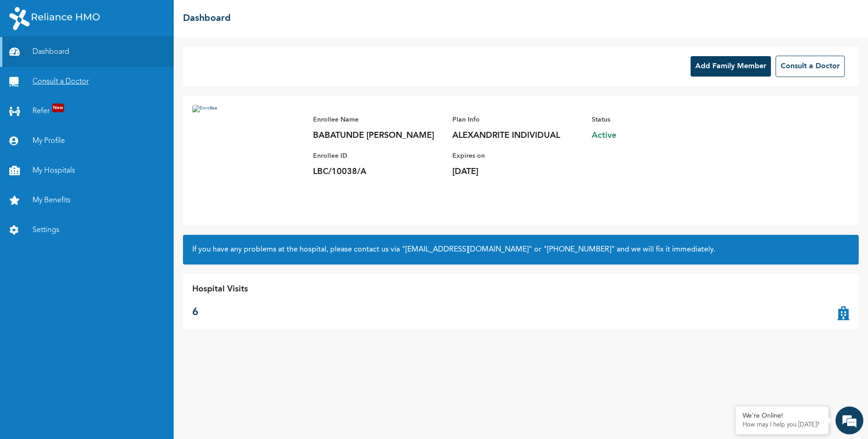
click at [44, 78] on link "Consult a Doctor" at bounding box center [87, 82] width 174 height 30
